Goal: Obtain resource: Download file/media

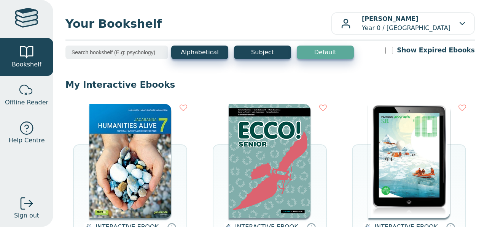
click at [150, 161] on img at bounding box center [130, 161] width 82 height 114
